Goal: Task Accomplishment & Management: Manage account settings

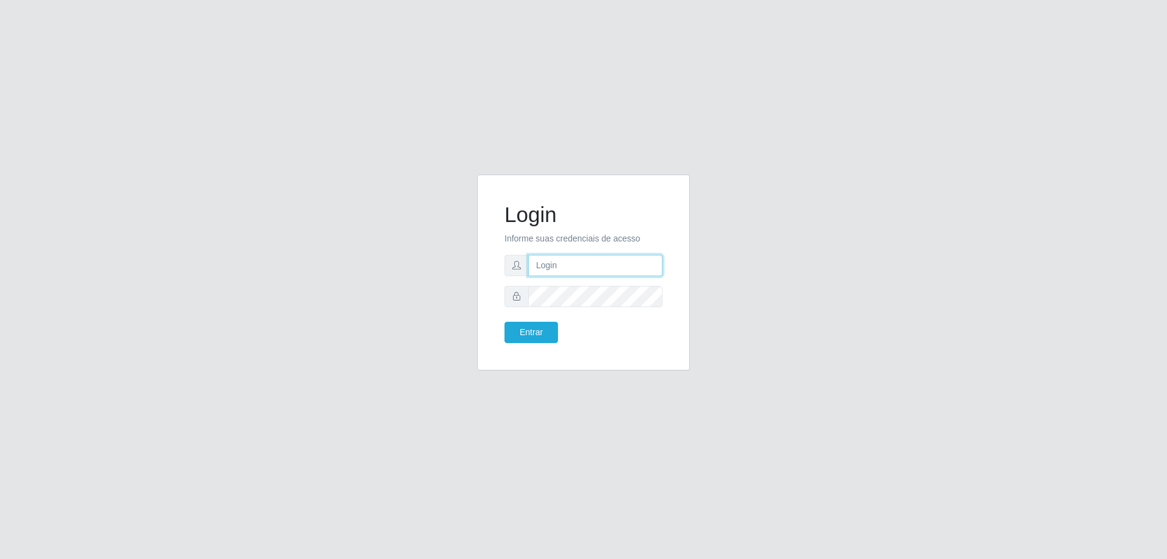
click at [612, 261] on input "text" at bounding box center [595, 265] width 134 height 21
click at [573, 266] on input "text" at bounding box center [595, 265] width 134 height 21
type input "[EMAIL_ADDRESS][DOMAIN_NAME]"
click at [505, 322] on button "Entrar" at bounding box center [532, 332] width 54 height 21
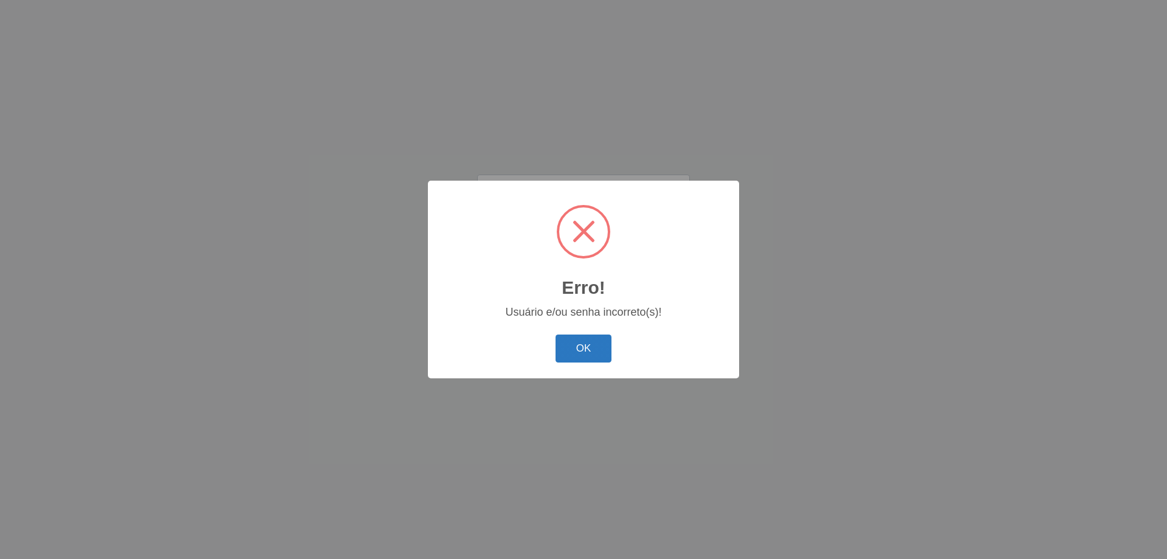
click at [584, 355] on button "OK" at bounding box center [584, 348] width 57 height 29
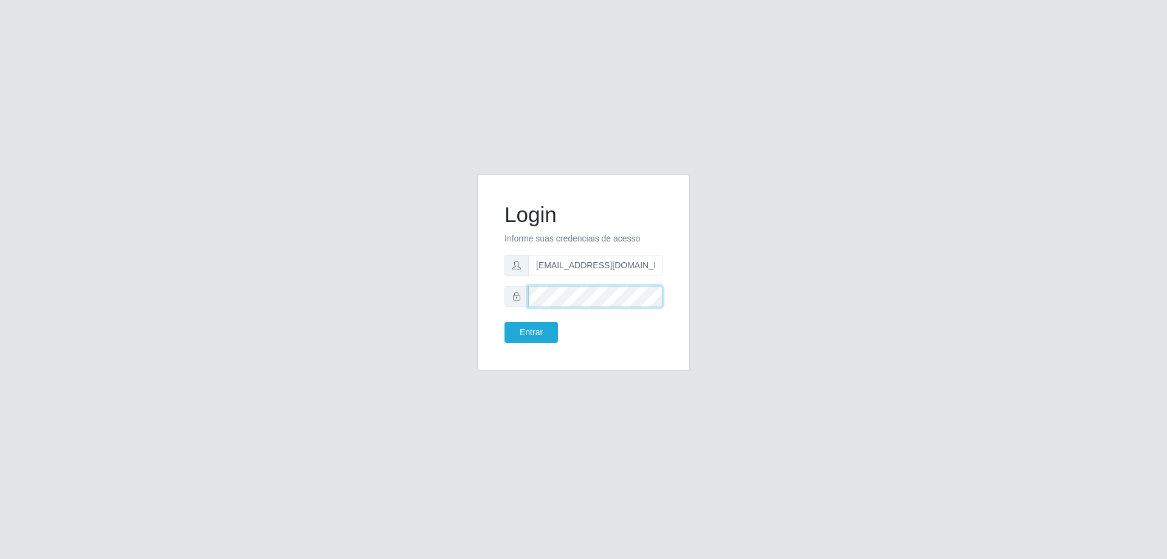
click at [505, 322] on button "Entrar" at bounding box center [532, 332] width 54 height 21
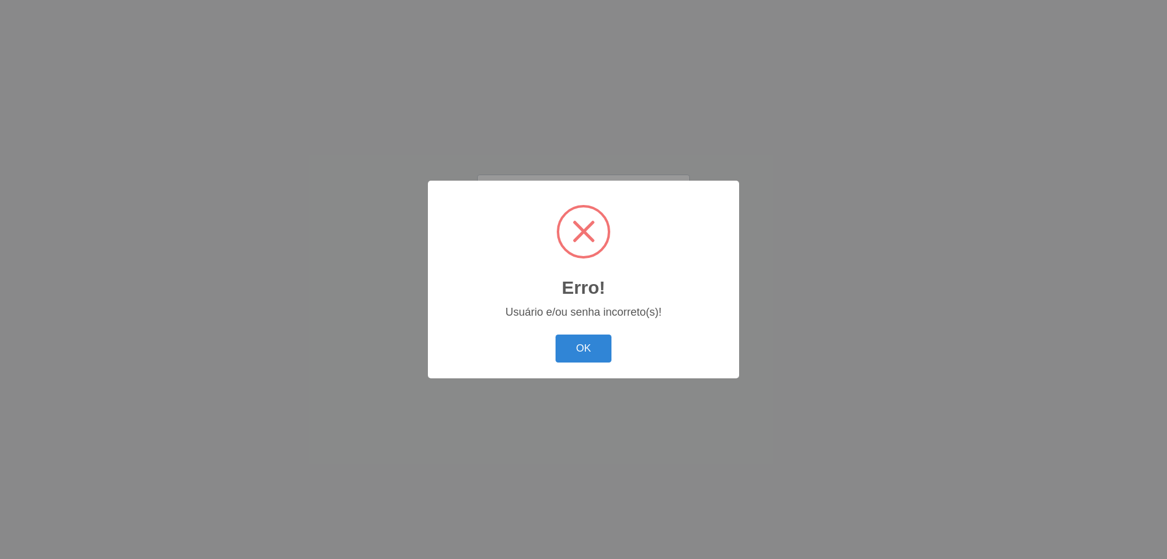
click at [572, 365] on div "OK Cancel" at bounding box center [583, 348] width 287 height 35
click at [573, 353] on button "OK" at bounding box center [584, 348] width 57 height 29
